Goal: Find specific page/section: Find specific page/section

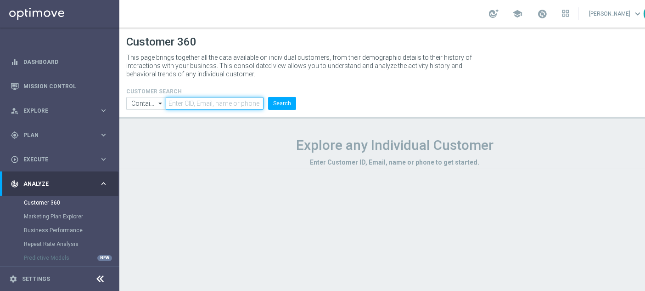
click at [240, 108] on input "text" at bounding box center [215, 103] width 98 height 13
paste input "1227170"
type input "1227170"
click at [286, 102] on button "Search" at bounding box center [282, 103] width 28 height 13
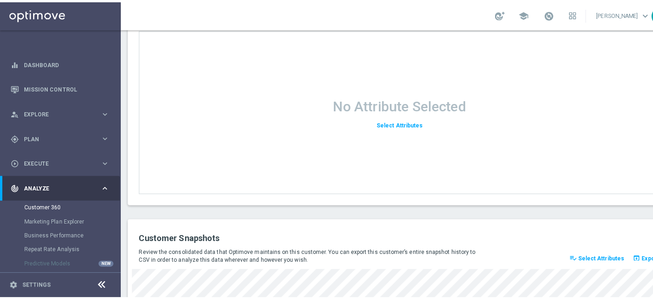
scroll to position [1275, 0]
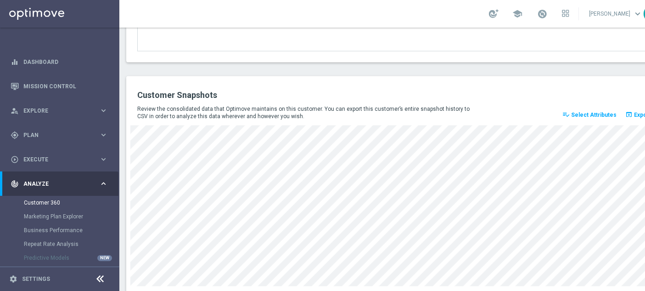
click at [589, 112] on span "Select Attributes" at bounding box center [593, 115] width 45 height 6
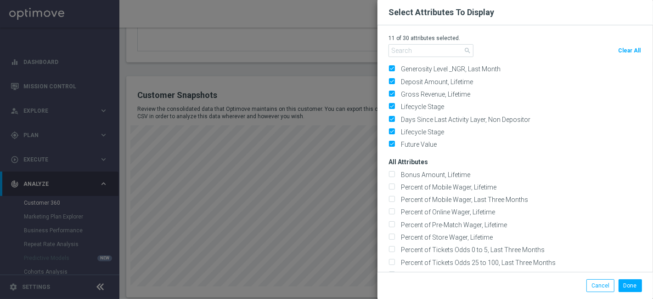
scroll to position [0, 0]
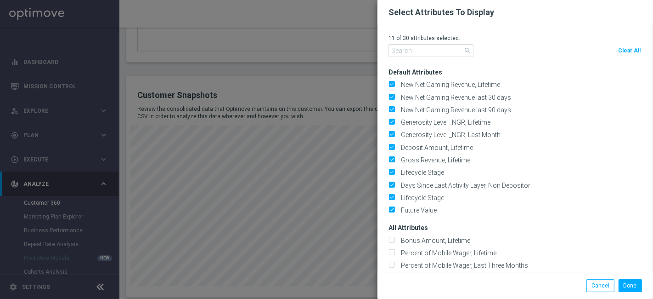
click at [290, 68] on modal-container "Select Attributes To Display 11 of 30 attributes selected. search Clear All Def…" at bounding box center [326, 149] width 653 height 299
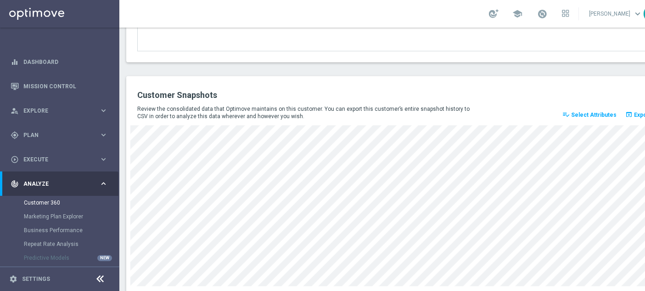
click at [591, 109] on button "playlist_add_check Select Attributes" at bounding box center [589, 114] width 57 height 13
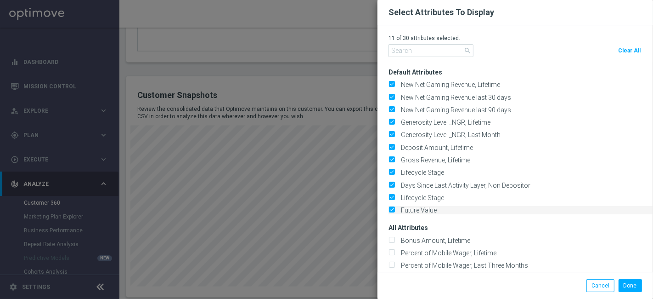
click at [398, 206] on label "Future Value" at bounding box center [417, 210] width 39 height 8
click at [393, 208] on input "Future Value" at bounding box center [392, 211] width 6 height 6
checkbox input "false"
click at [394, 195] on input "Lifecycle Stage" at bounding box center [392, 198] width 6 height 6
checkbox input "false"
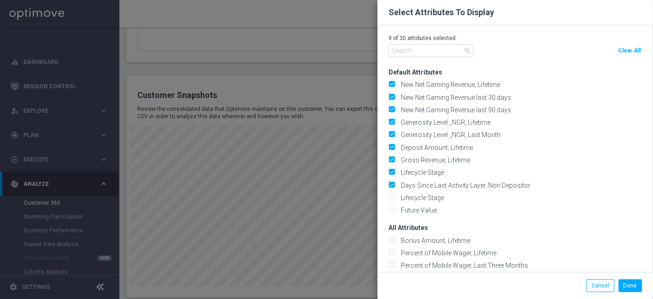
click at [388, 187] on div "9 of 30 attributes selected. search Clear All Default Attributes New Net Gaming…" at bounding box center [516, 148] width 276 height 246
click at [389, 178] on div "Default Attributes New Net Gaming Revenue, Lifetime New Net Gaming Revenue last…" at bounding box center [521, 137] width 265 height 153
click at [390, 184] on input "Days Since Last Activity Layer, Non Depositor" at bounding box center [392, 185] width 6 height 6
checkbox input "false"
click at [390, 173] on input "Lifecycle Stage" at bounding box center [392, 173] width 6 height 6
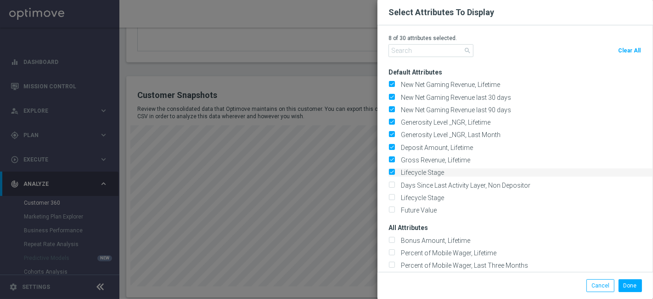
checkbox input "false"
click at [390, 161] on input "Gross Revenue, Lifetime" at bounding box center [392, 161] width 6 height 6
checkbox input "false"
click at [398, 143] on label "Deposit Amount, Lifetime" at bounding box center [435, 147] width 75 height 8
click at [391, 145] on input "Deposit Amount, Lifetime" at bounding box center [392, 148] width 6 height 6
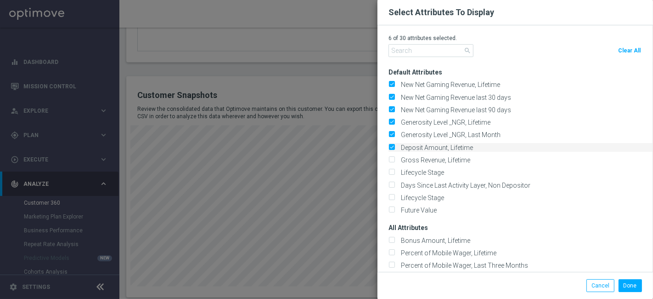
checkbox input "false"
click at [392, 125] on div "Default Attributes New Net Gaming Revenue, Lifetime New Net Gaming Revenue last…" at bounding box center [521, 137] width 265 height 153
click at [390, 135] on input "Generosity Level _NGR, Last Month" at bounding box center [392, 135] width 6 height 6
checkbox input "false"
click at [391, 123] on input "Generosity Level _NGR, Lifetime" at bounding box center [392, 123] width 6 height 6
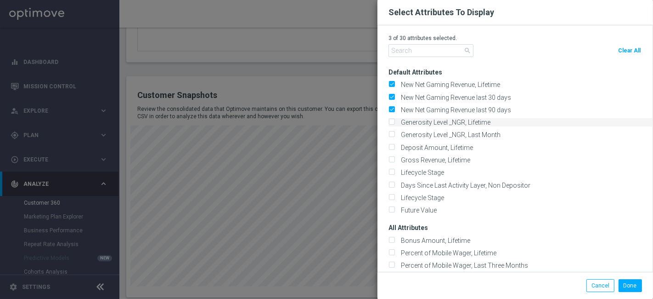
click at [391, 121] on input "Generosity Level _NGR, Lifetime" at bounding box center [392, 123] width 6 height 6
checkbox input "true"
click at [391, 133] on input "Generosity Level _NGR, Last Month" at bounding box center [392, 135] width 6 height 6
checkbox input "true"
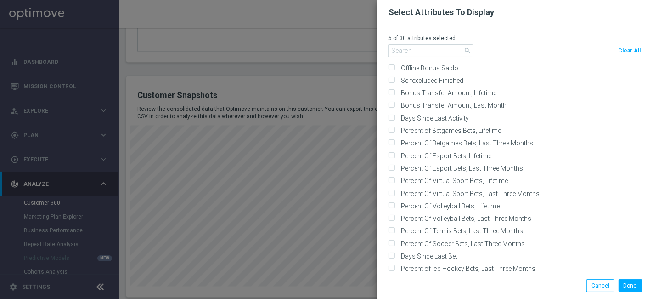
scroll to position [1429, 0]
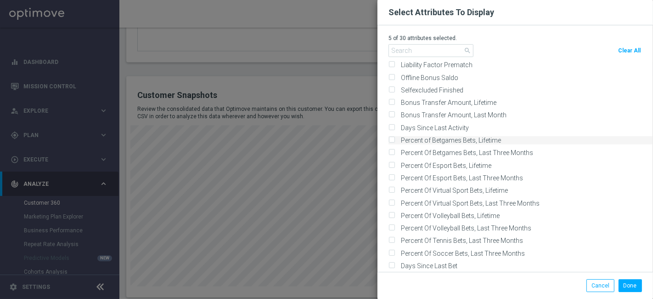
click at [389, 138] on input "Percent of Betgames Bets, Lifetime" at bounding box center [392, 141] width 6 height 6
checkbox input "true"
click at [392, 150] on input "Percent Of Betgames Bets, Last Three Months" at bounding box center [392, 153] width 6 height 6
checkbox input "true"
click at [392, 163] on input "Percent Of Esport Bets, Lifetime" at bounding box center [392, 166] width 6 height 6
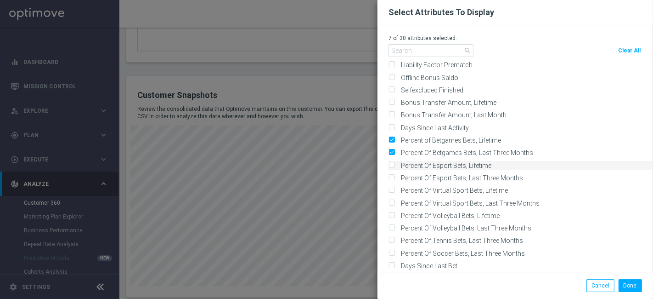
checkbox input "true"
click at [393, 175] on input "Percent Of Esport Bets, Last Three Months" at bounding box center [392, 178] width 6 height 6
checkbox input "true"
click at [392, 188] on input "Percent Of Virtual Sport Bets, Lifetime" at bounding box center [392, 191] width 6 height 6
checkbox input "true"
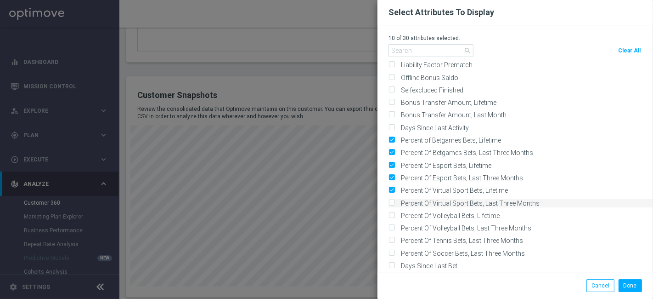
click at [392, 200] on input "Percent Of Virtual Sport Bets, Last Three Months" at bounding box center [392, 203] width 6 height 6
checkbox input "true"
click at [393, 213] on input "Percent Of Volleyball Bets, Lifetime" at bounding box center [392, 216] width 6 height 6
checkbox input "true"
click at [389, 225] on input "Percent Of Volleyball Bets, Last Three Months" at bounding box center [392, 228] width 6 height 6
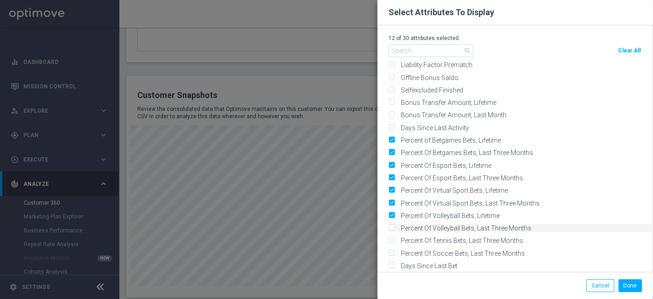
checkbox input "true"
click at [391, 238] on input "Percent Of Tennis Bets, Last Three Months" at bounding box center [392, 241] width 6 height 6
checkbox input "true"
click at [389, 250] on input "Percent Of Soccer Bets, Last Three Months" at bounding box center [392, 253] width 6 height 6
checkbox input "true"
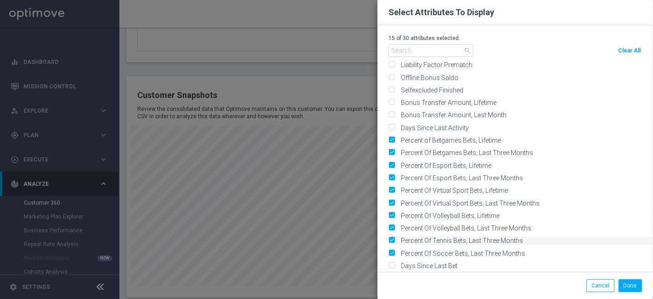
scroll to position [1480, 0]
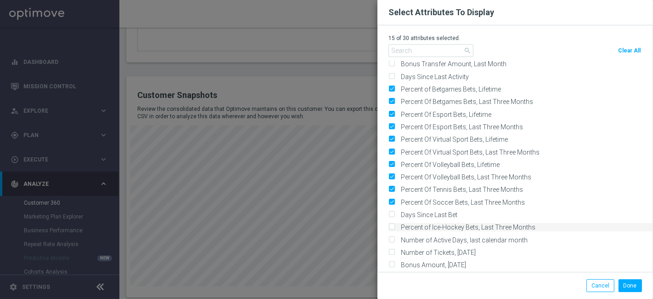
click at [392, 225] on input "Percent of Ice-Hockey Bets, Last Three Months" at bounding box center [392, 228] width 6 height 6
checkbox input "true"
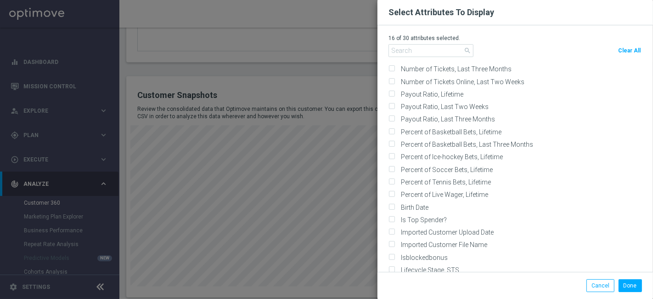
scroll to position [3317, 0]
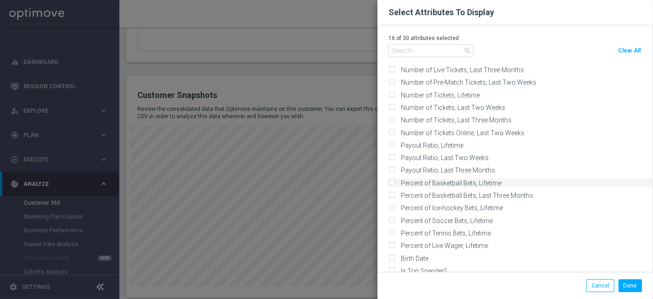
click at [391, 180] on input "Percent of Basketball Bets, Lifetime" at bounding box center [392, 183] width 6 height 6
checkbox input "true"
click at [390, 193] on input "Percent of Basketball Bets, Last Three Months" at bounding box center [392, 196] width 6 height 6
checkbox input "true"
click at [392, 205] on input "Percent of Ice-hockey Bets, Lifetime" at bounding box center [392, 208] width 6 height 6
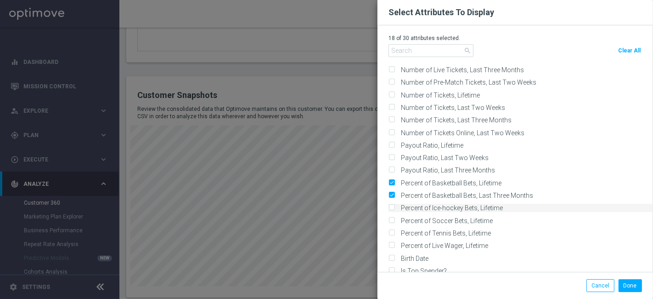
checkbox input "true"
click at [398, 216] on label "Percent of Soccer Bets, Lifetime" at bounding box center [445, 220] width 95 height 8
click at [391, 218] on input "Percent of Soccer Bets, Lifetime" at bounding box center [392, 221] width 6 height 6
checkbox input "true"
click at [389, 229] on div "Percent of Tennis Bets, Lifetime" at bounding box center [521, 233] width 265 height 8
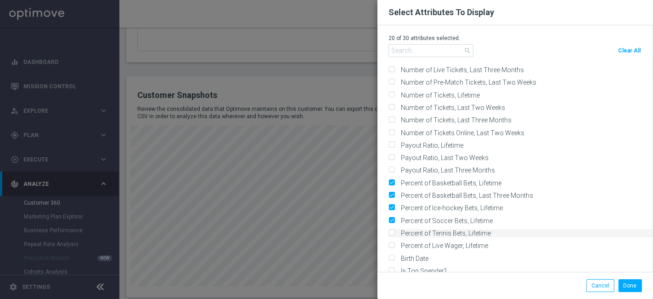
click at [392, 231] on input "Percent of Tennis Bets, Lifetime" at bounding box center [392, 234] width 6 height 6
checkbox input "true"
click at [392, 243] on input "Percent of Live Wager, Lifetime" at bounding box center [392, 246] width 6 height 6
checkbox input "true"
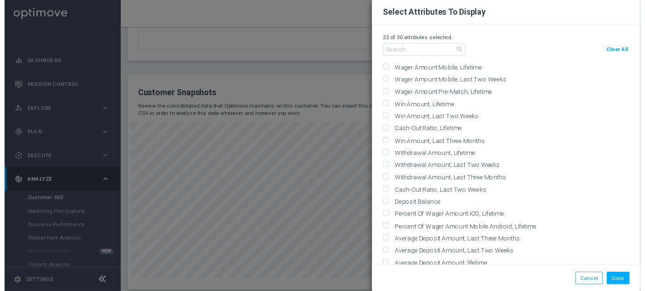
scroll to position [141, 0]
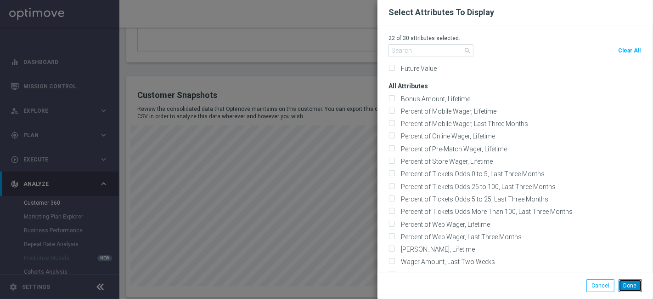
click at [631, 285] on button "Done" at bounding box center [630, 285] width 23 height 13
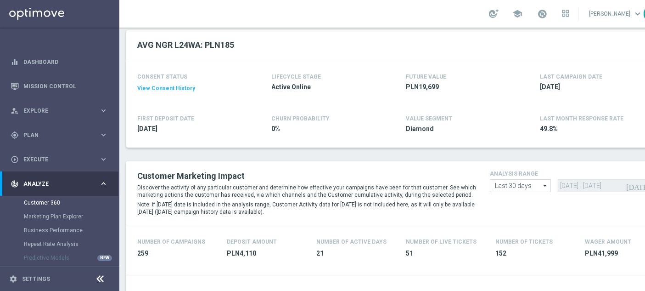
scroll to position [0, 0]
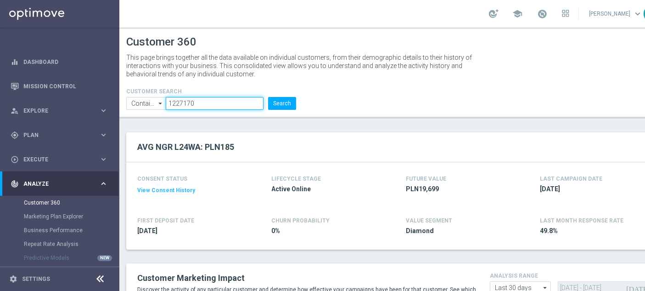
drag, startPoint x: 236, startPoint y: 107, endPoint x: 132, endPoint y: 107, distance: 104.3
click at [132, 107] on ul "Contains Contains arrow_drop_down Show Selected 0 of NaN Contains Equals" at bounding box center [211, 103] width 175 height 13
paste input "383642"
type input "1383642"
click at [287, 99] on button "Search" at bounding box center [282, 103] width 28 height 13
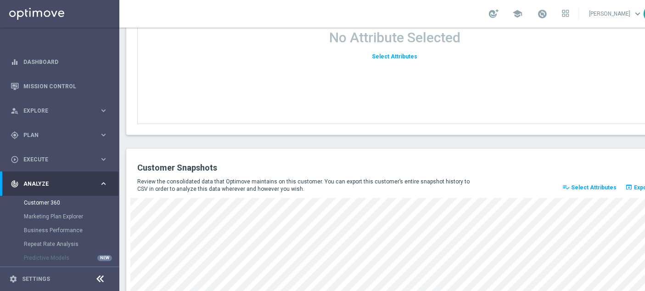
scroll to position [1295, 0]
